Goal: Navigation & Orientation: Find specific page/section

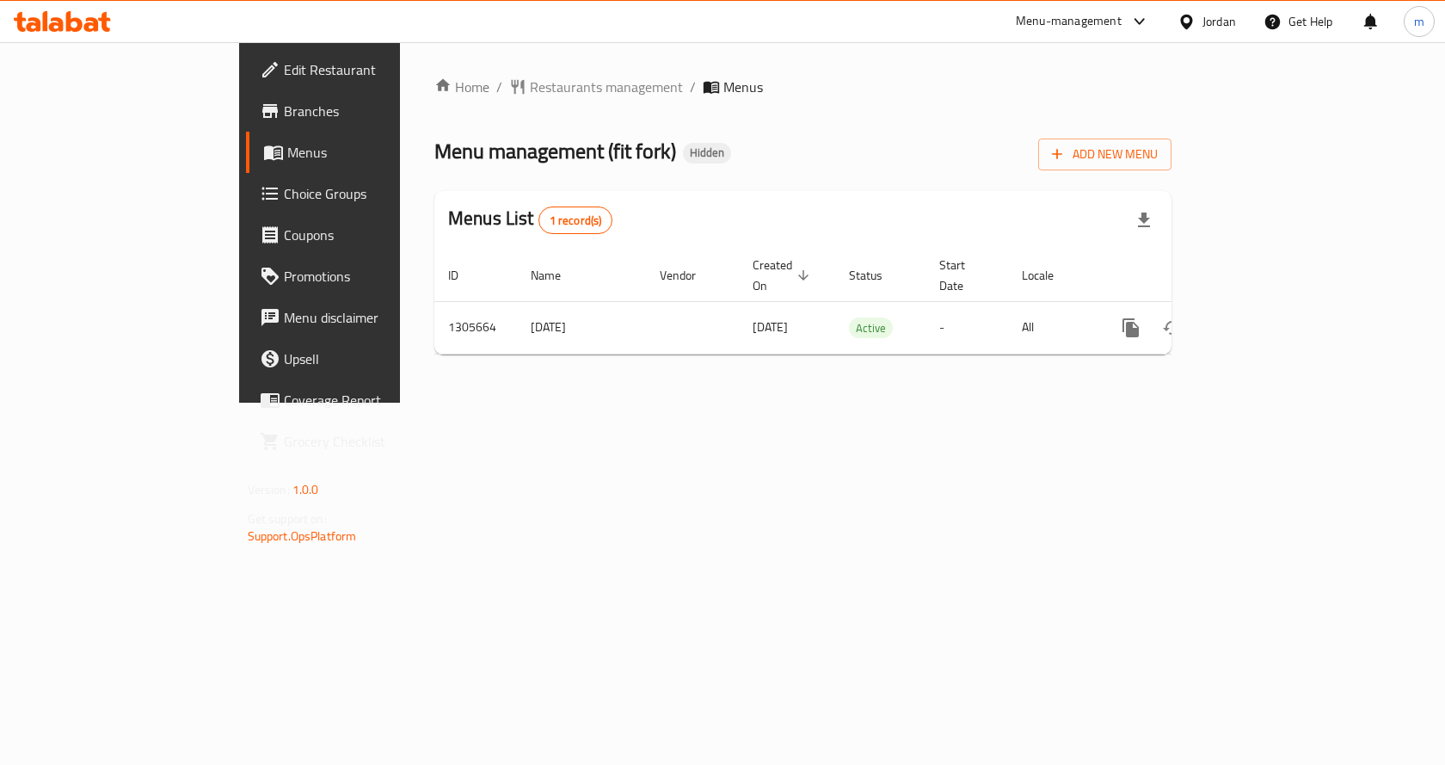
click at [284, 183] on span "Choice Groups" at bounding box center [375, 193] width 183 height 21
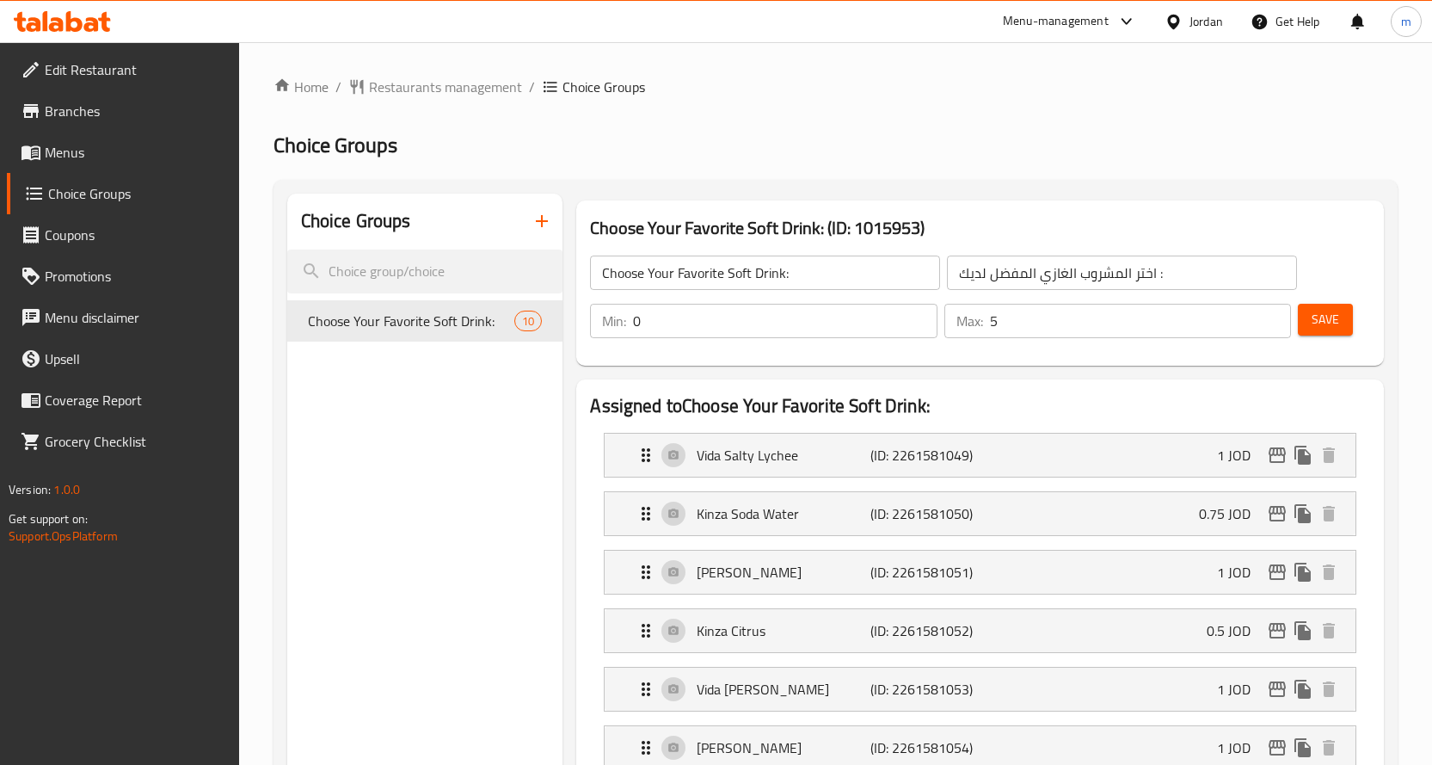
click at [473, 83] on span "Restaurants management" at bounding box center [445, 87] width 153 height 21
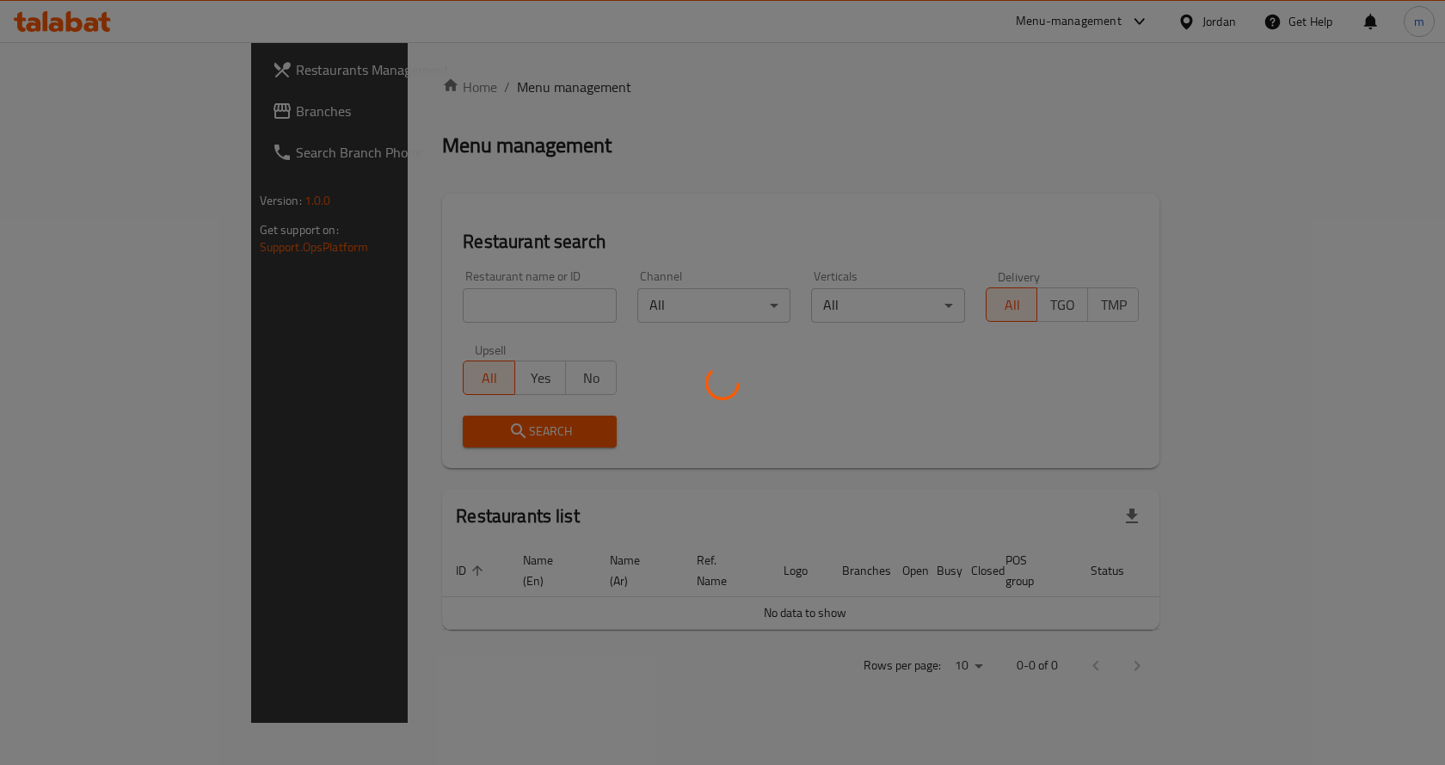
click at [113, 108] on div at bounding box center [722, 382] width 1445 height 765
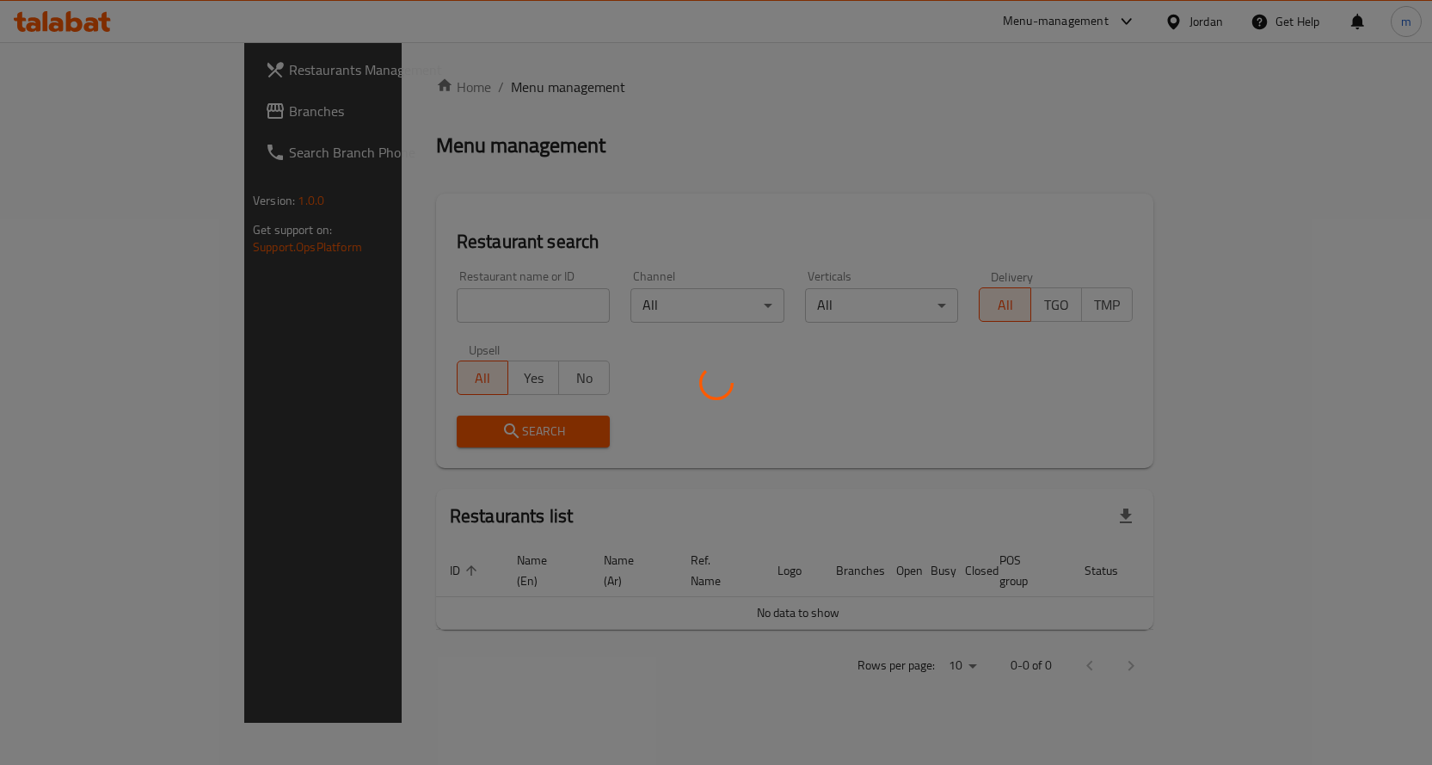
click at [113, 110] on div at bounding box center [716, 382] width 1432 height 765
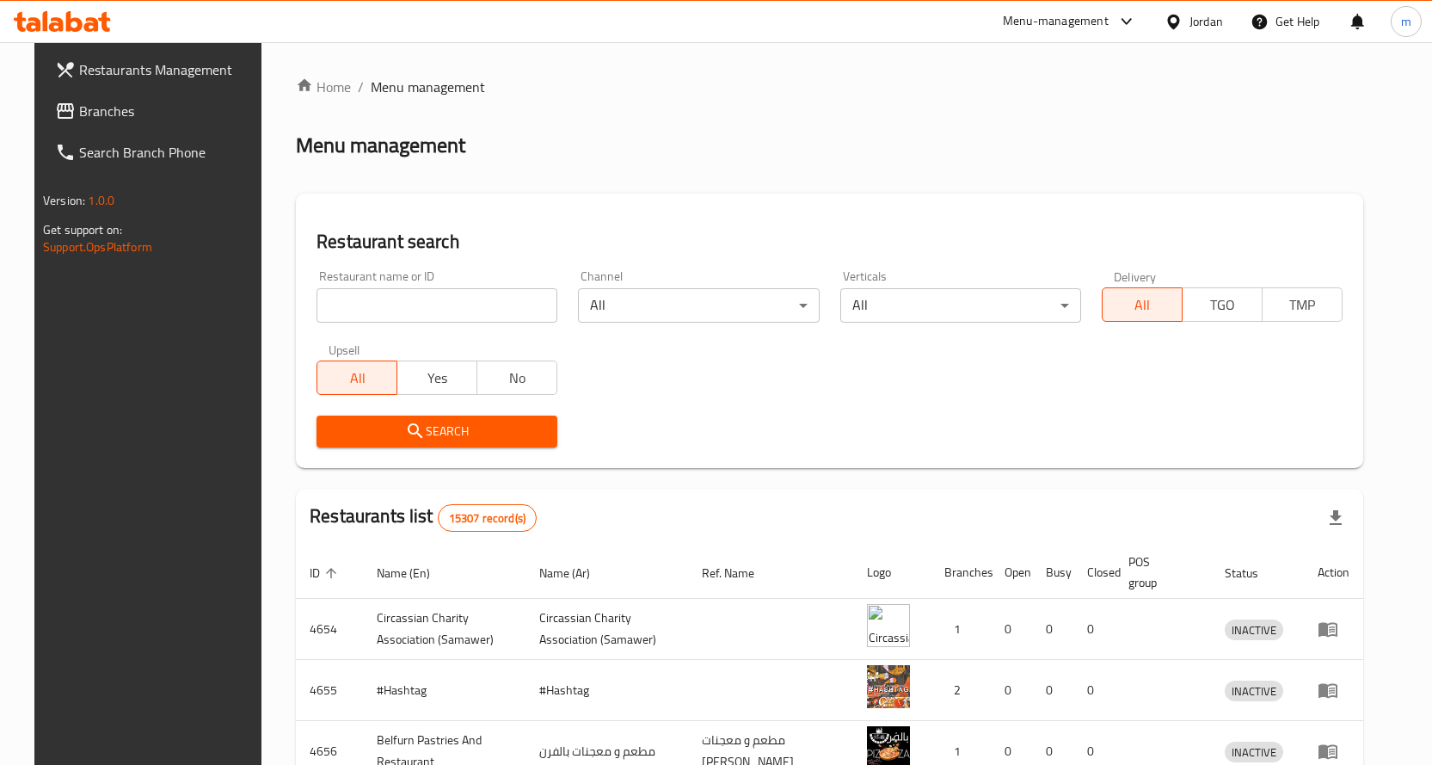
click at [113, 110] on span "Branches" at bounding box center [169, 111] width 181 height 21
